Goal: Information Seeking & Learning: Understand process/instructions

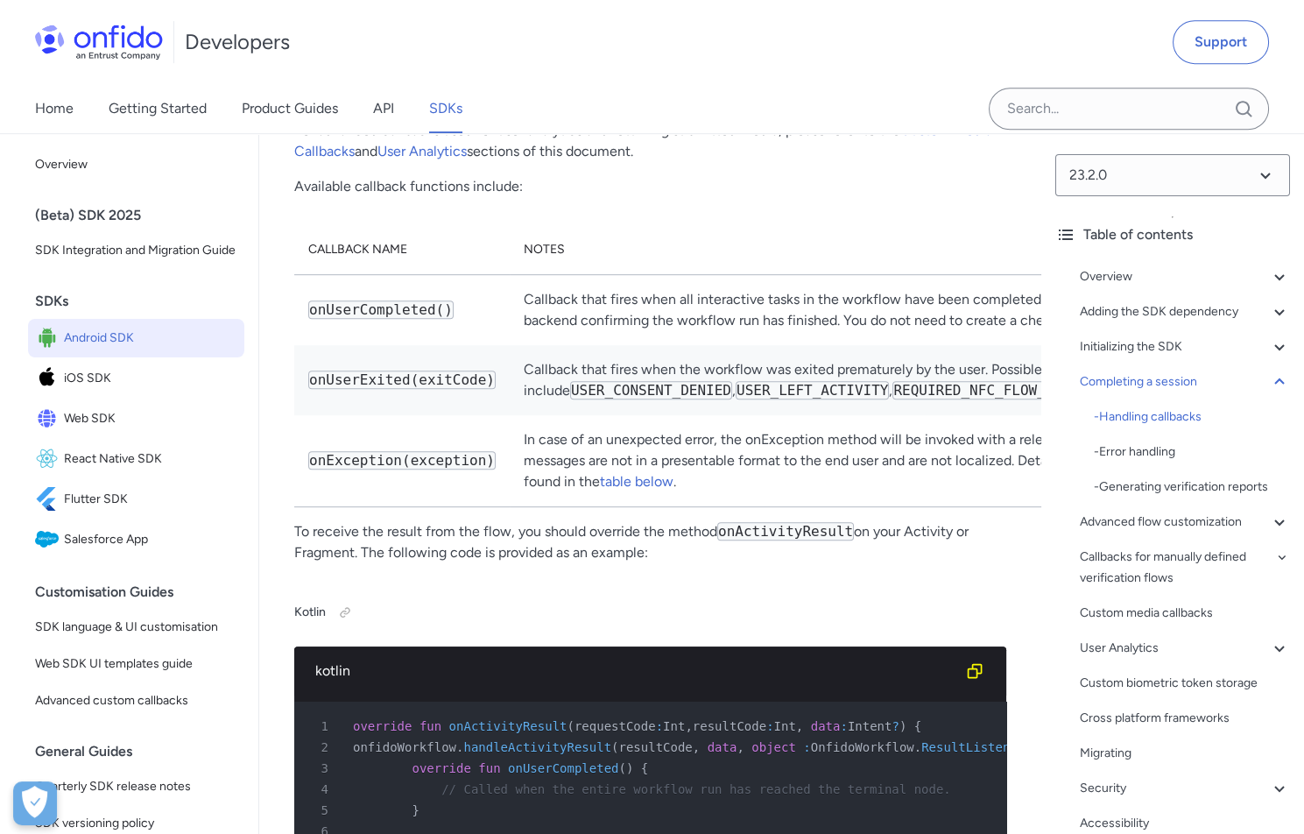
scroll to position [13451, 0]
click at [1187, 298] on link "webhooks" at bounding box center [1219, 300] width 64 height 17
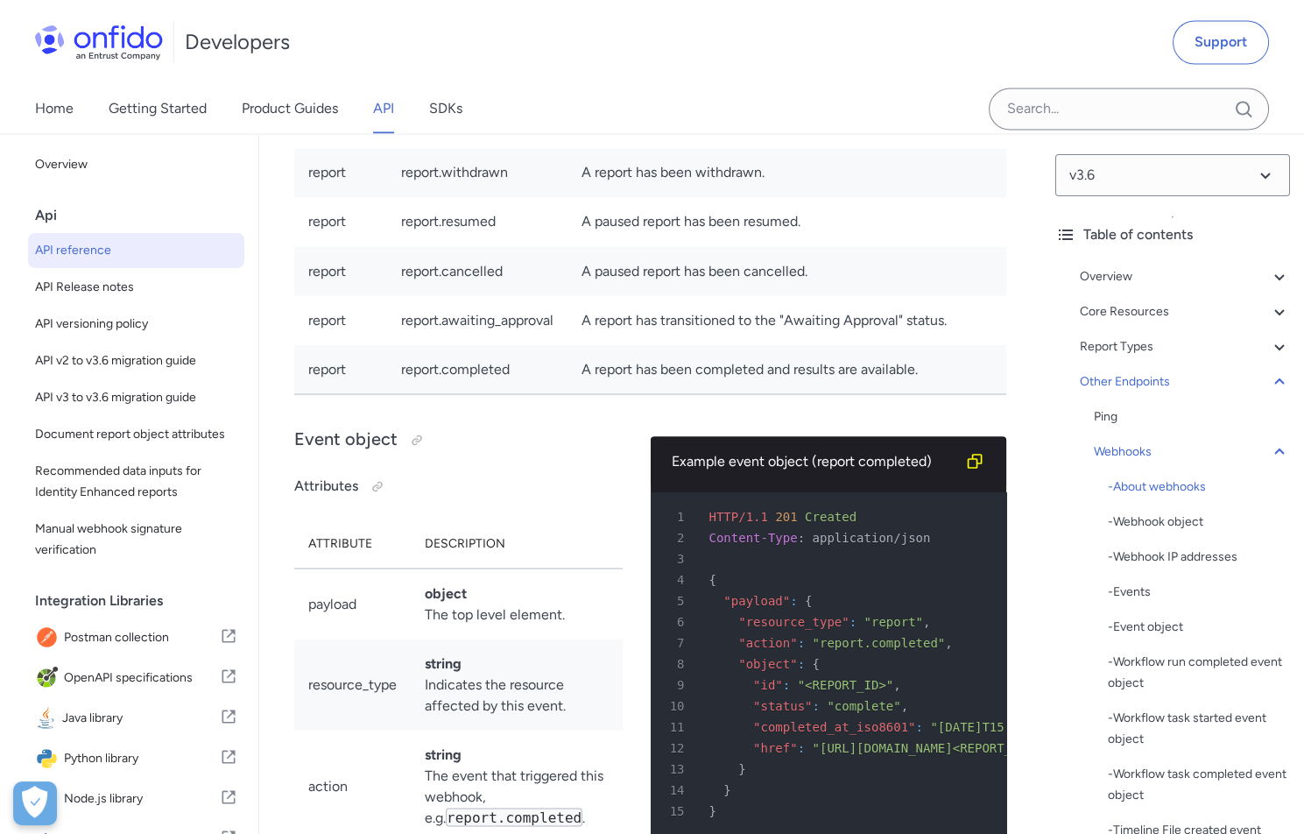
scroll to position [158083, 0]
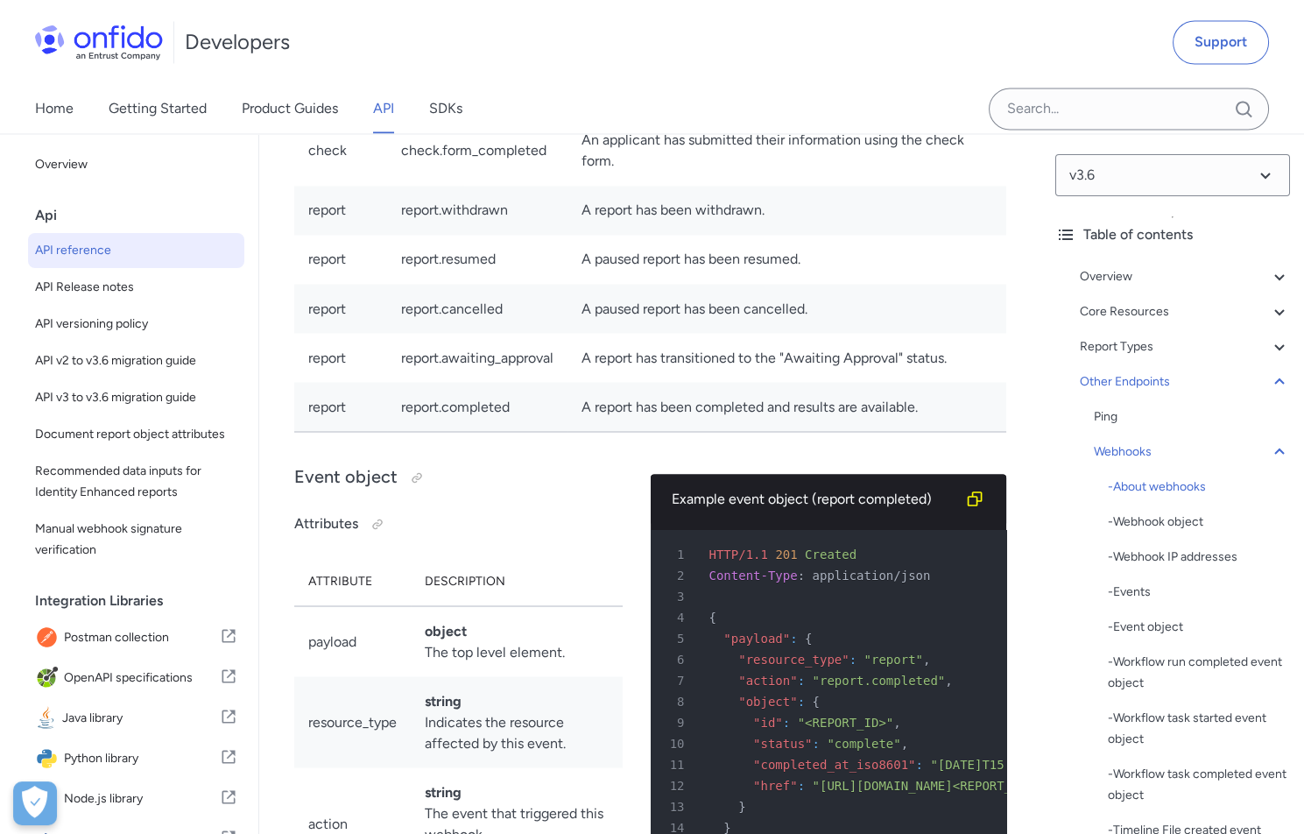
scroll to position [158027, 0]
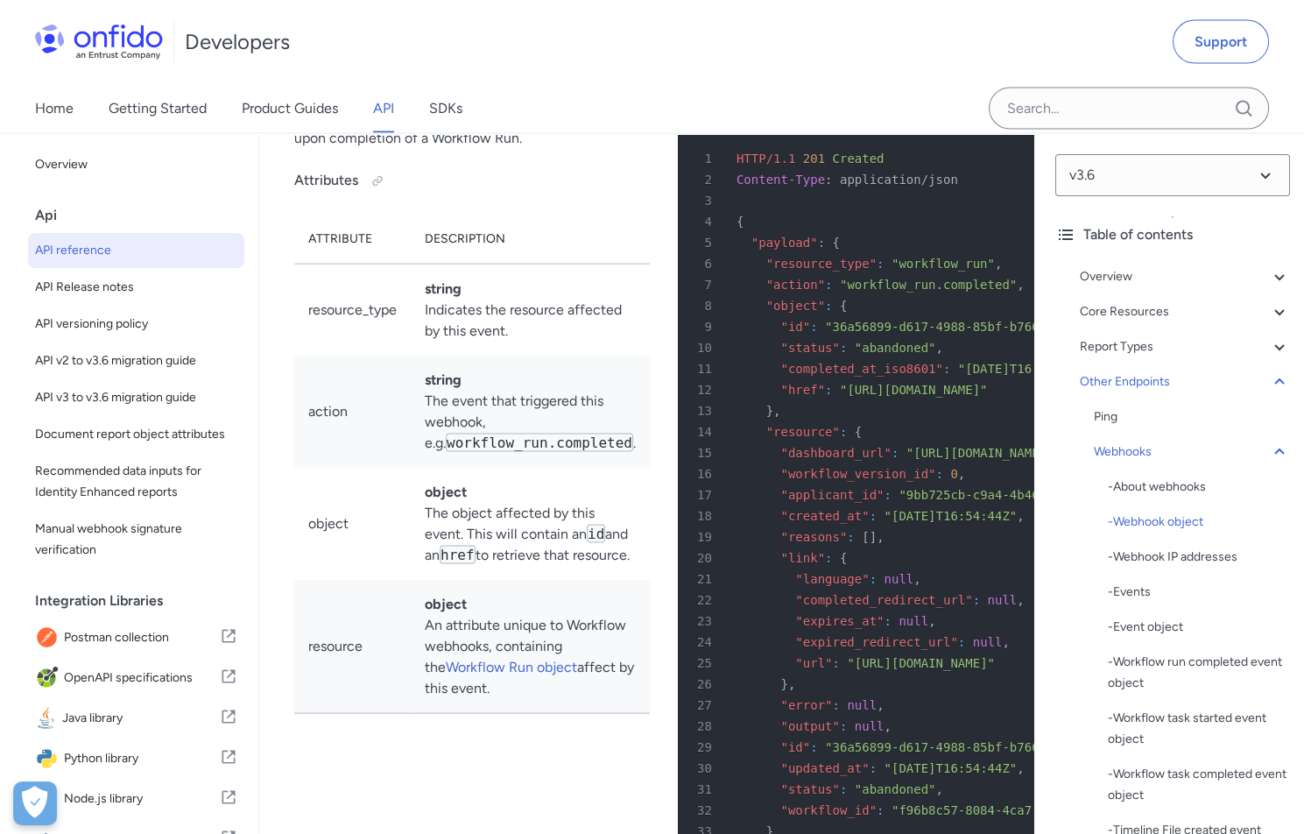
scroll to position [159025, 0]
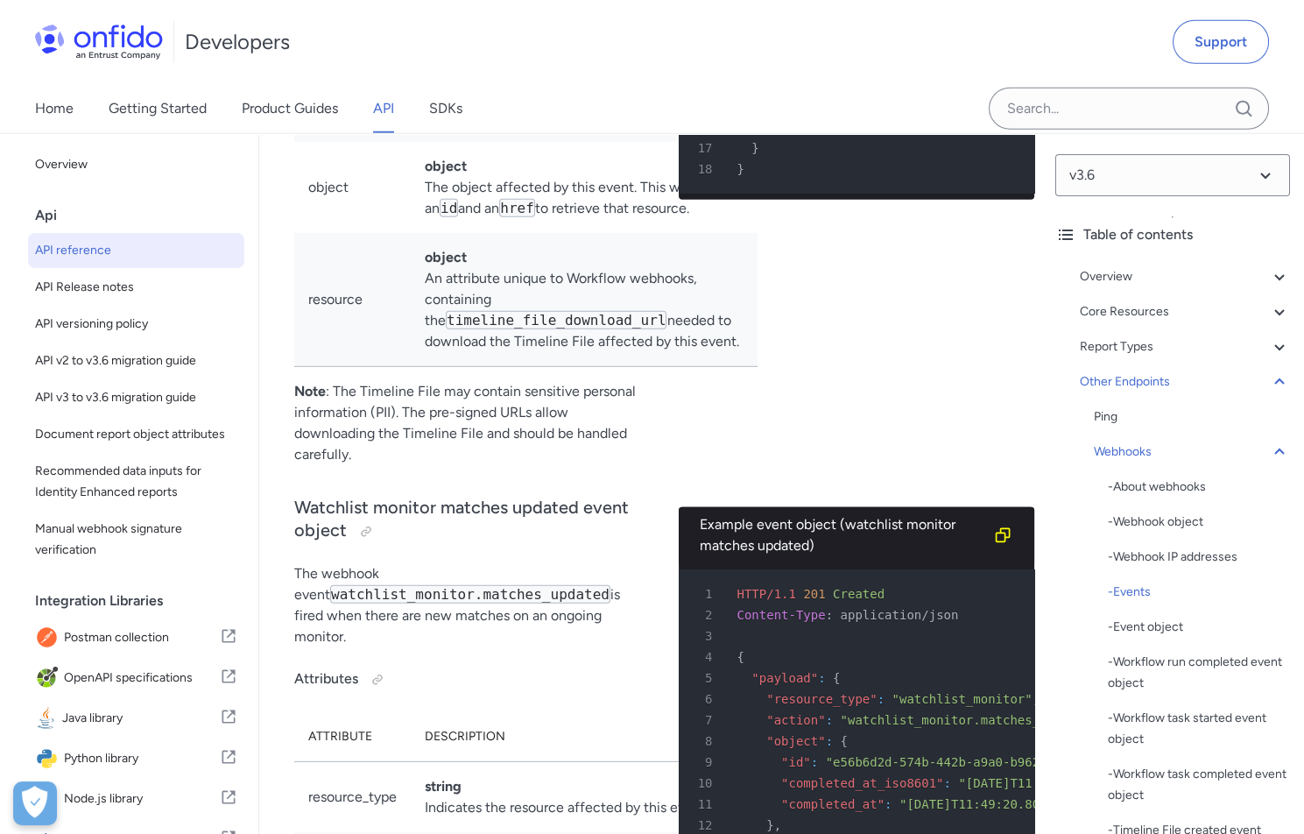
scroll to position [161695, 0]
